Goal: Book appointment/travel/reservation

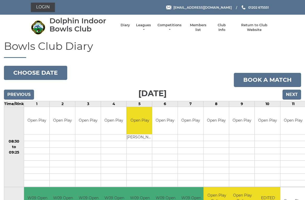
scroll to position [1, 0]
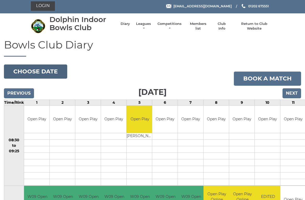
click at [46, 71] on button "Choose date" at bounding box center [35, 71] width 63 height 14
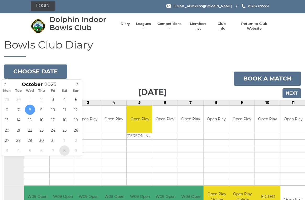
type input "[DATE]"
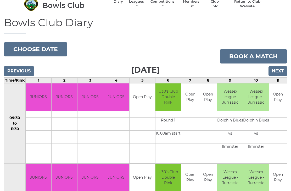
scroll to position [24, 0]
click at [280, 71] on input "Next" at bounding box center [278, 71] width 19 height 10
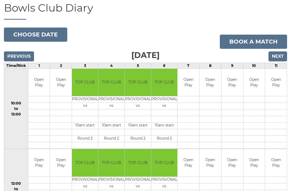
scroll to position [38, 0]
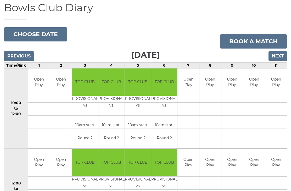
click at [21, 55] on input "Previous" at bounding box center [19, 56] width 30 height 10
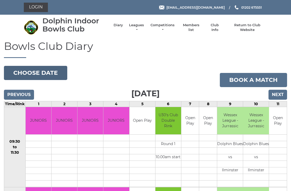
click at [52, 71] on button "Choose date" at bounding box center [35, 73] width 63 height 14
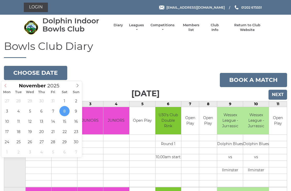
click at [10, 85] on span at bounding box center [5, 84] width 9 height 7
type input "[DATE]"
